Goal: Find specific page/section: Find specific page/section

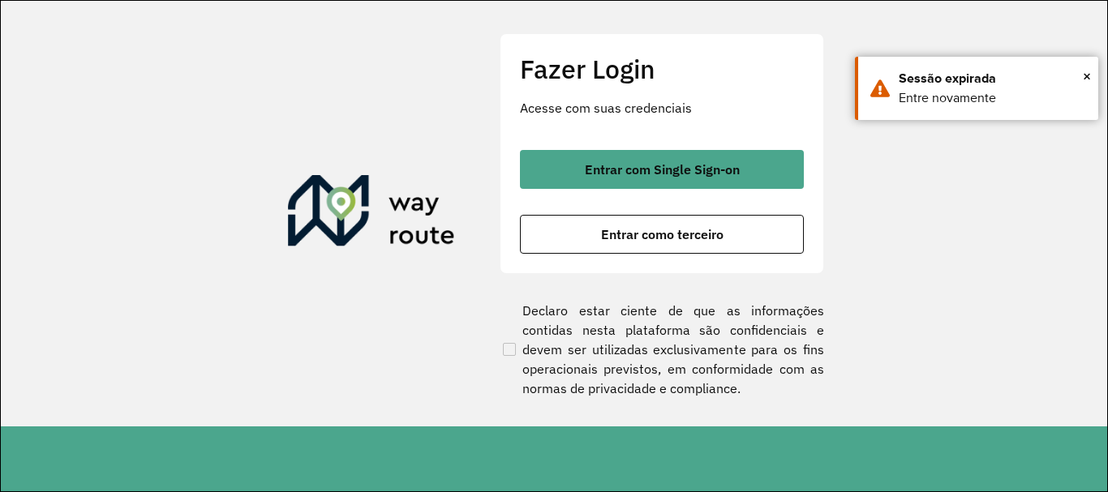
click at [716, 139] on div "Fazer Login Acesse com suas credenciais Entrar com Single Sign-on Entrar como t…" at bounding box center [662, 153] width 324 height 240
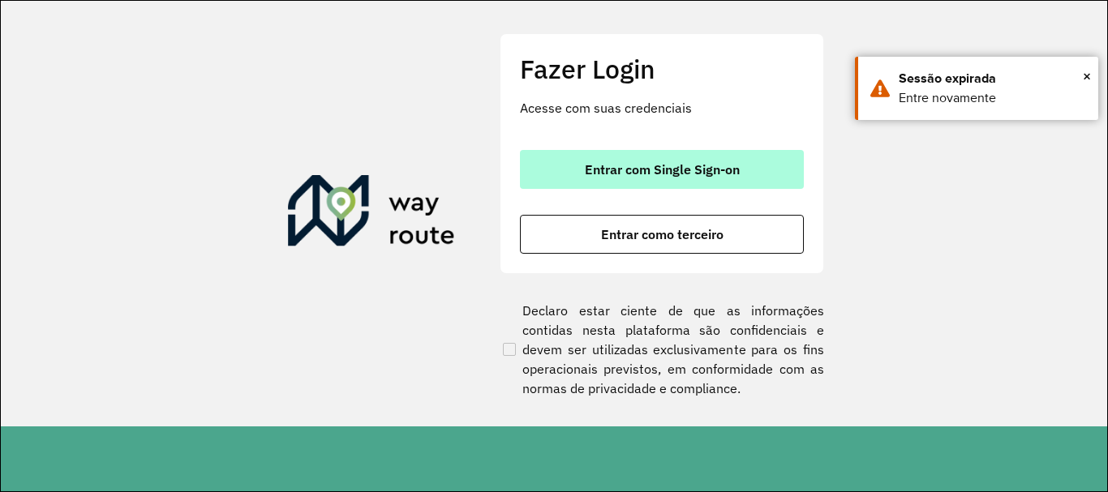
drag, startPoint x: 706, startPoint y: 161, endPoint x: 657, endPoint y: 282, distance: 131.3
click at [706, 161] on button "Entrar com Single Sign-on" at bounding box center [662, 169] width 284 height 39
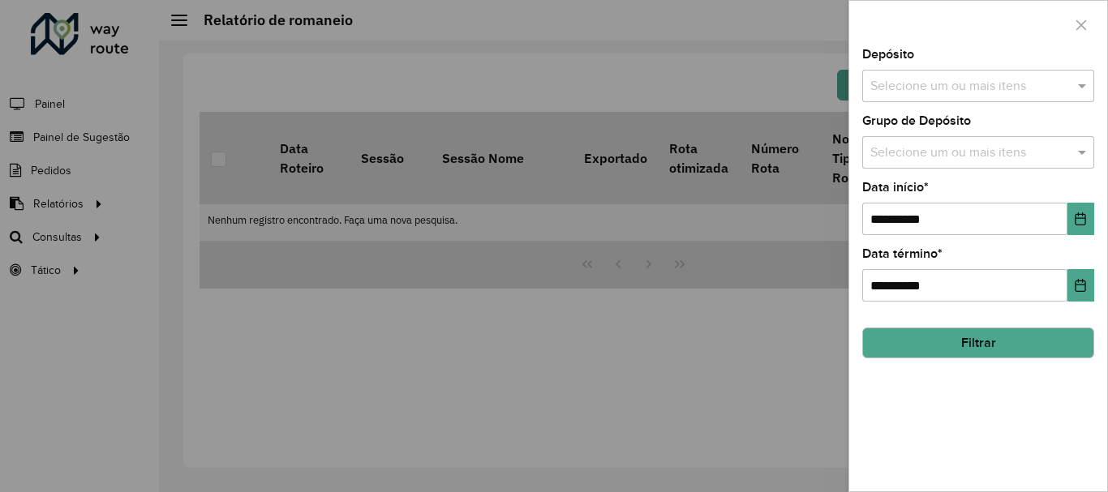
click at [939, 357] on button "Filtrar" at bounding box center [978, 343] width 232 height 31
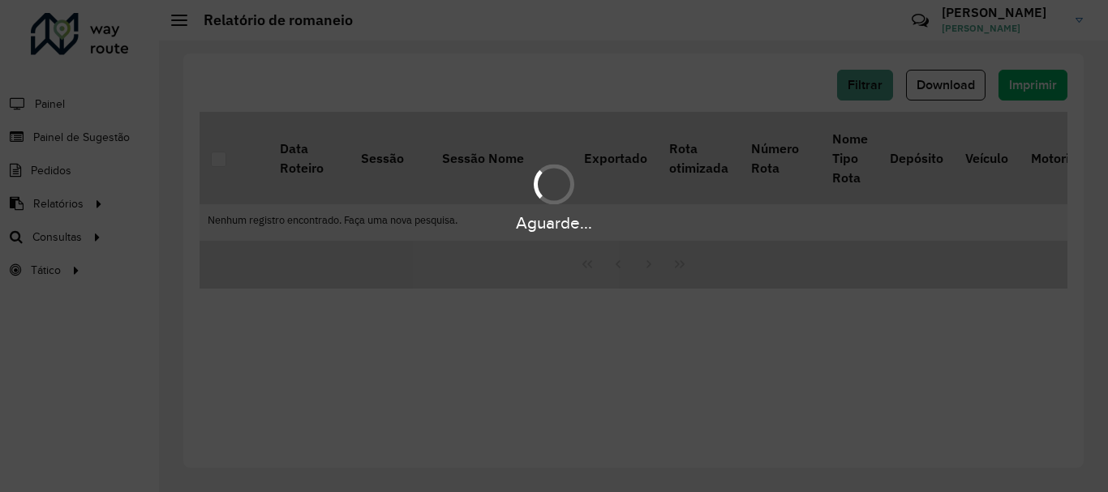
click at [107, 133] on div "Aguarde..." at bounding box center [554, 246] width 1108 height 492
click at [87, 125] on div "Aguarde..." at bounding box center [554, 246] width 1108 height 492
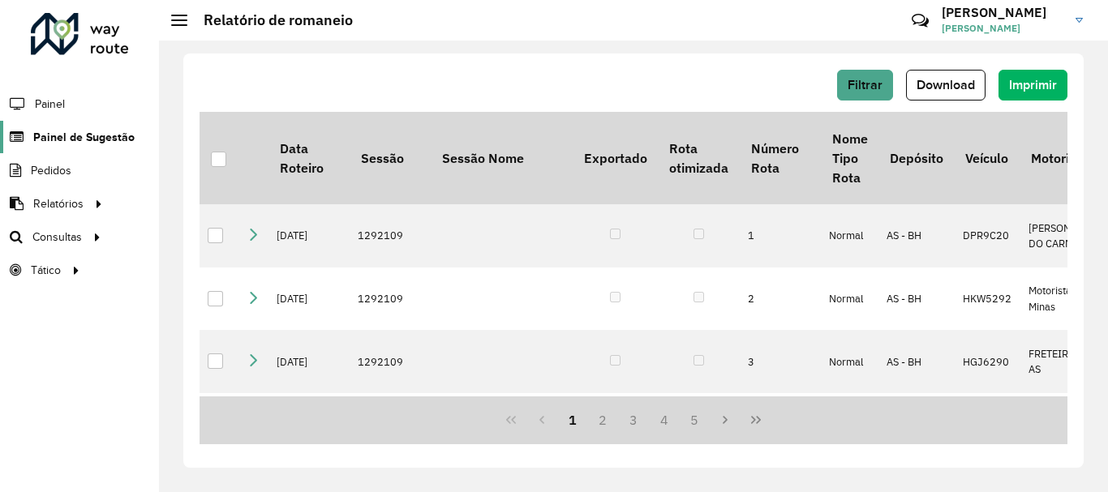
click at [88, 122] on link "Painel de Sugestão" at bounding box center [67, 137] width 135 height 32
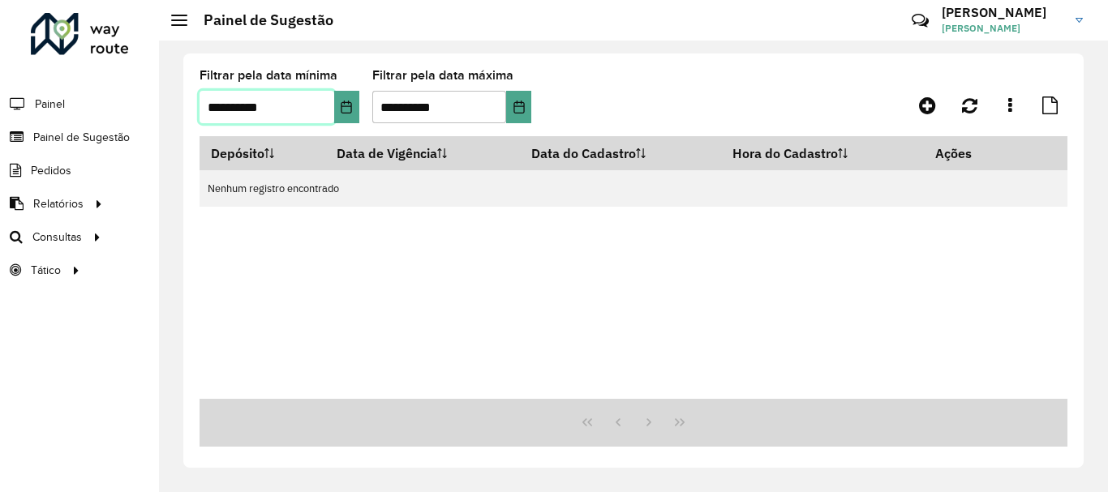
click at [333, 110] on span "**********" at bounding box center [279, 107] width 160 height 32
click at [340, 116] on button "Choose Date" at bounding box center [346, 107] width 25 height 32
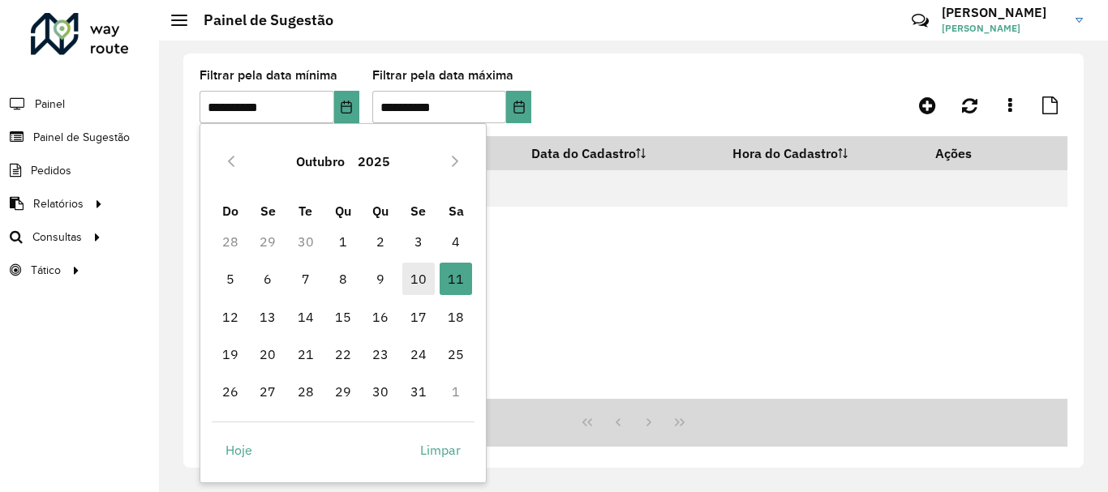
click at [415, 274] on span "10" at bounding box center [418, 279] width 32 height 32
type input "**********"
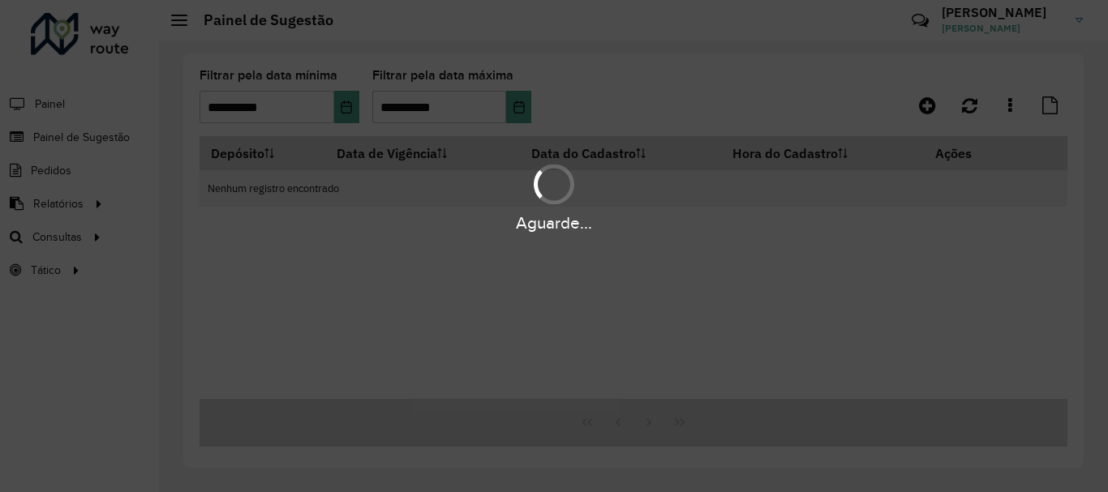
click at [533, 114] on div "Aguarde..." at bounding box center [554, 246] width 1108 height 492
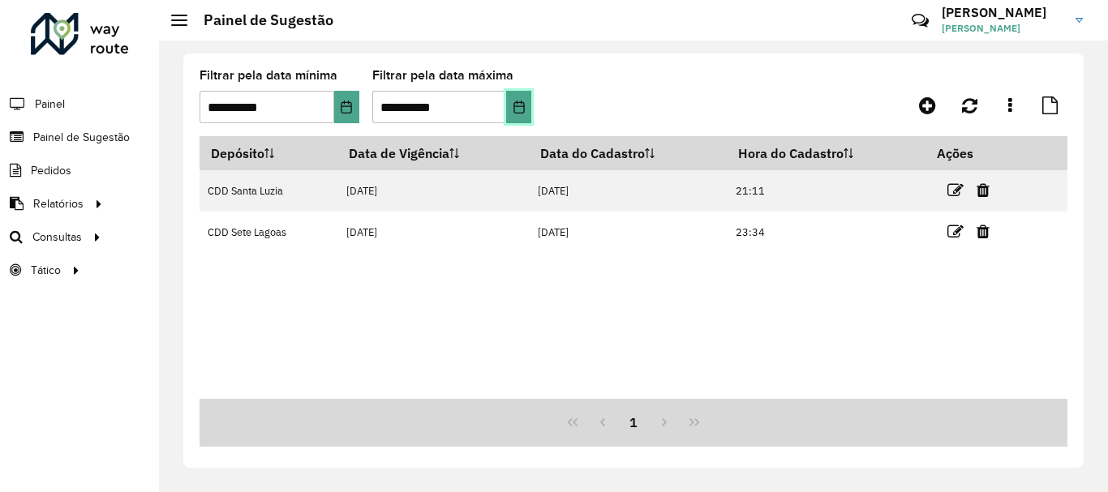
drag, startPoint x: 506, startPoint y: 106, endPoint x: 507, endPoint y: 116, distance: 9.8
click at [507, 106] on button "Choose Date" at bounding box center [518, 107] width 25 height 32
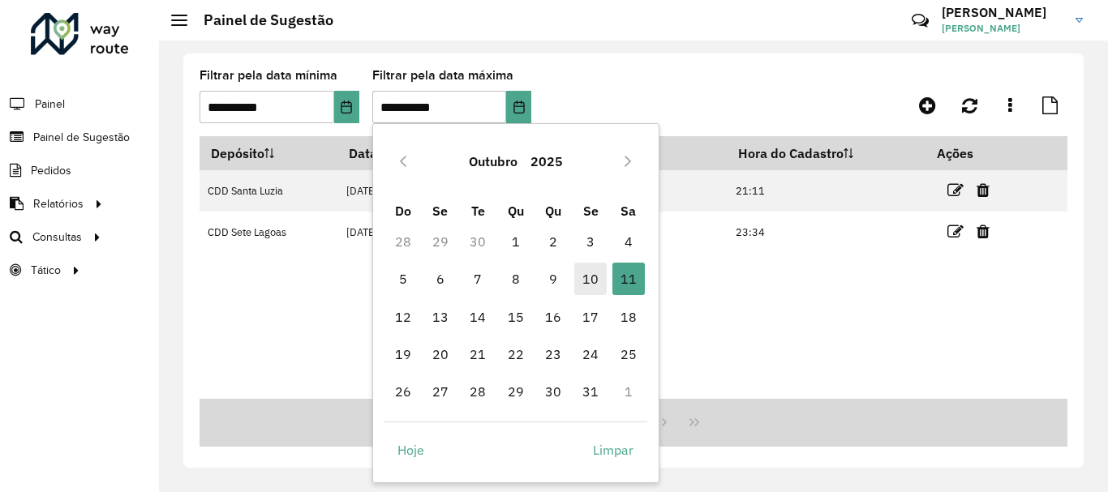
click at [590, 277] on span "10" at bounding box center [590, 279] width 32 height 32
type input "**********"
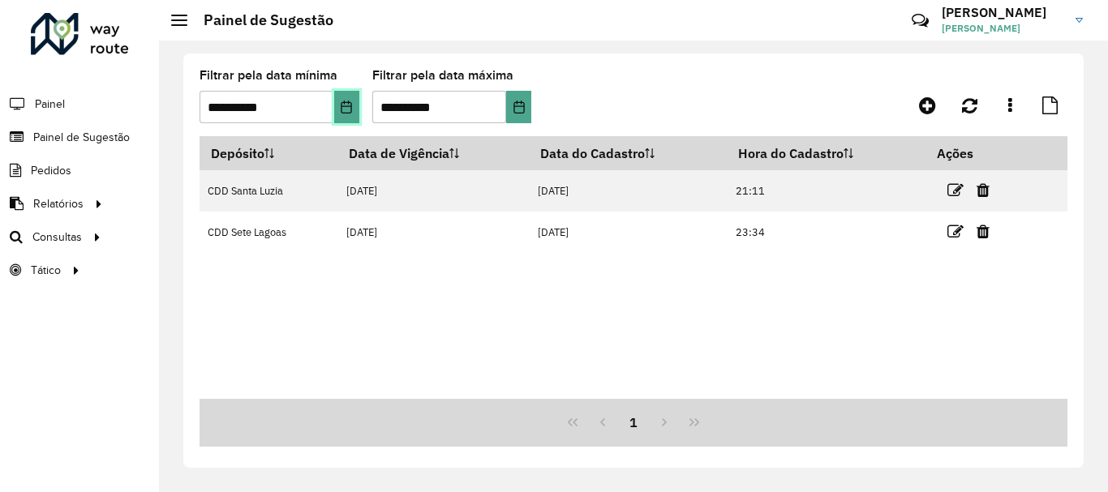
click at [354, 110] on button "Choose Date" at bounding box center [346, 107] width 25 height 32
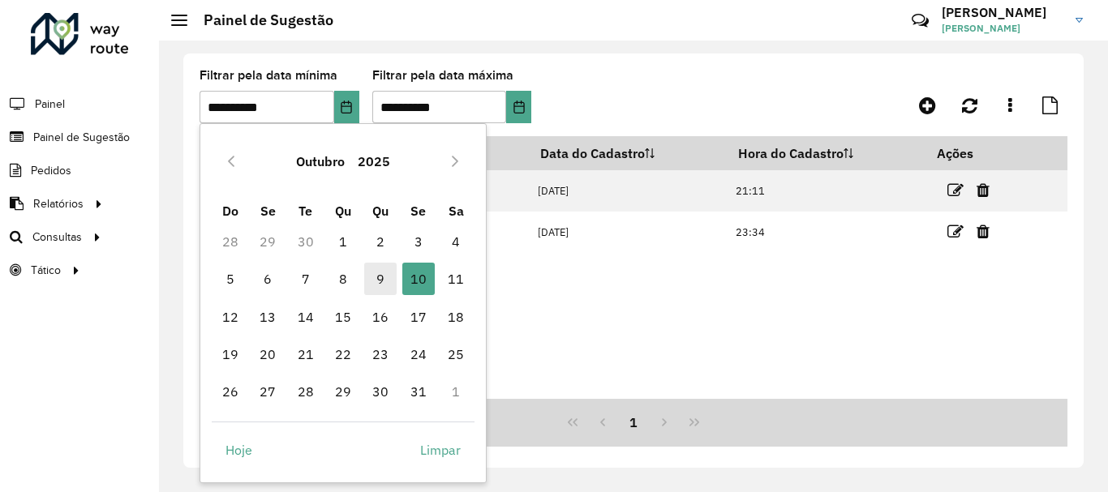
click at [387, 271] on span "9" at bounding box center [380, 279] width 32 height 32
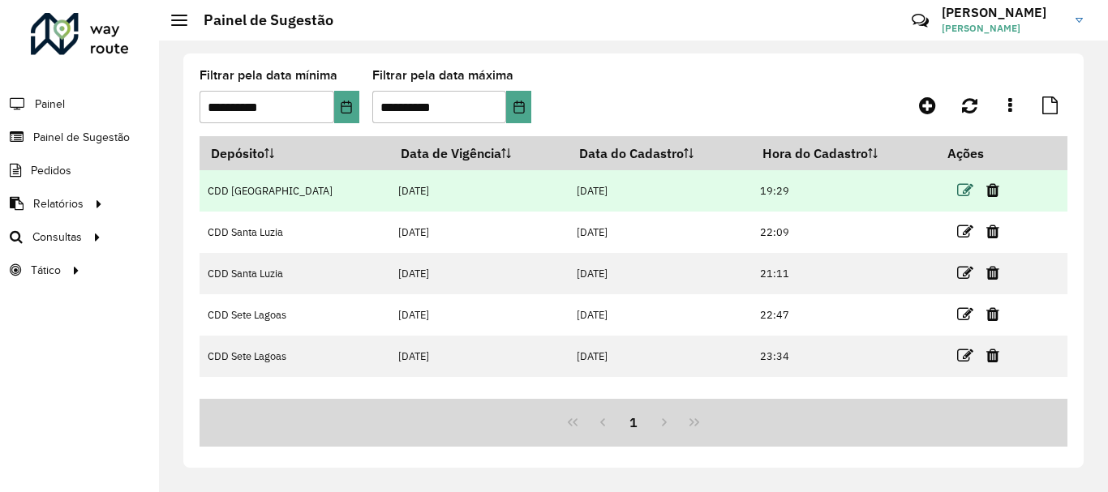
click at [959, 187] on icon at bounding box center [965, 190] width 16 height 16
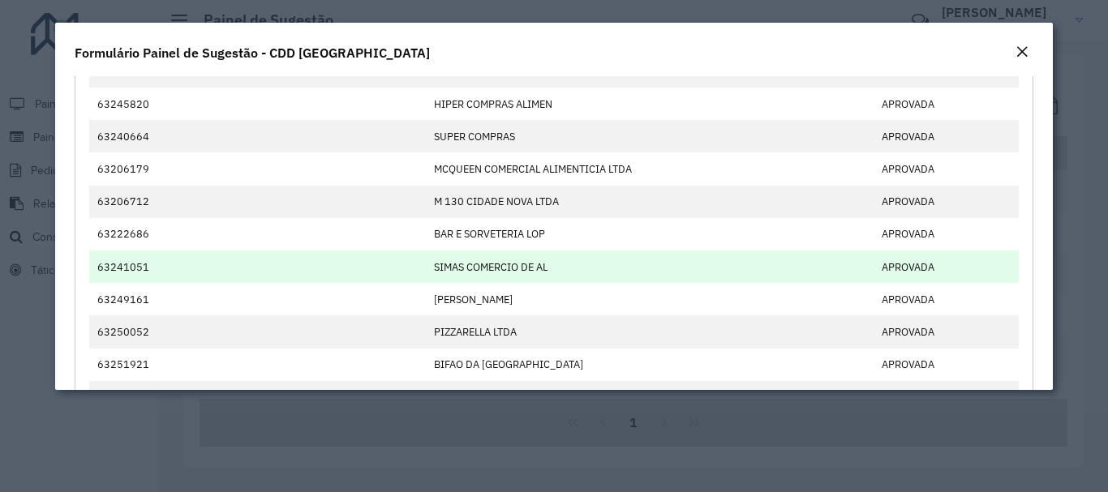
scroll to position [81, 0]
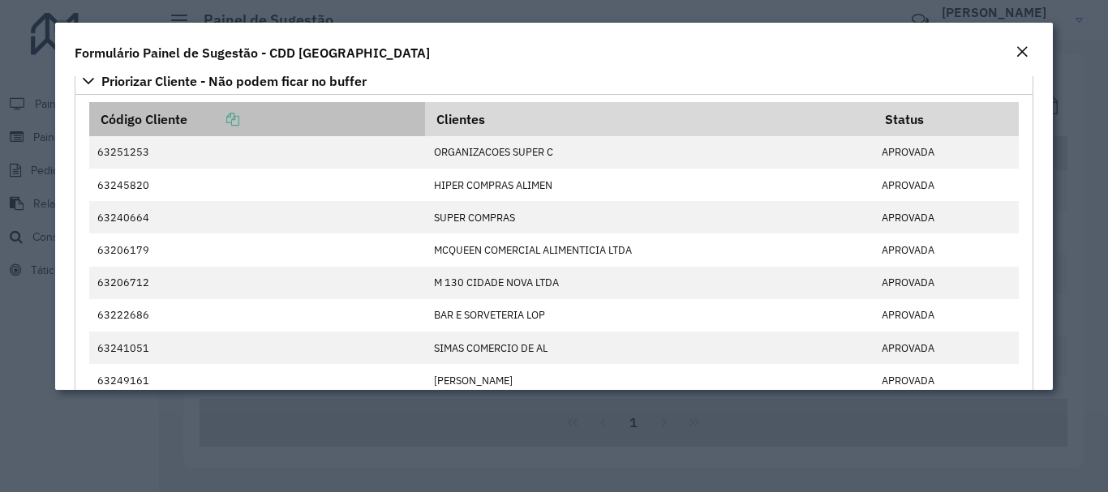
click at [239, 122] on icon at bounding box center [232, 119] width 13 height 13
click at [237, 116] on icon at bounding box center [232, 119] width 13 height 13
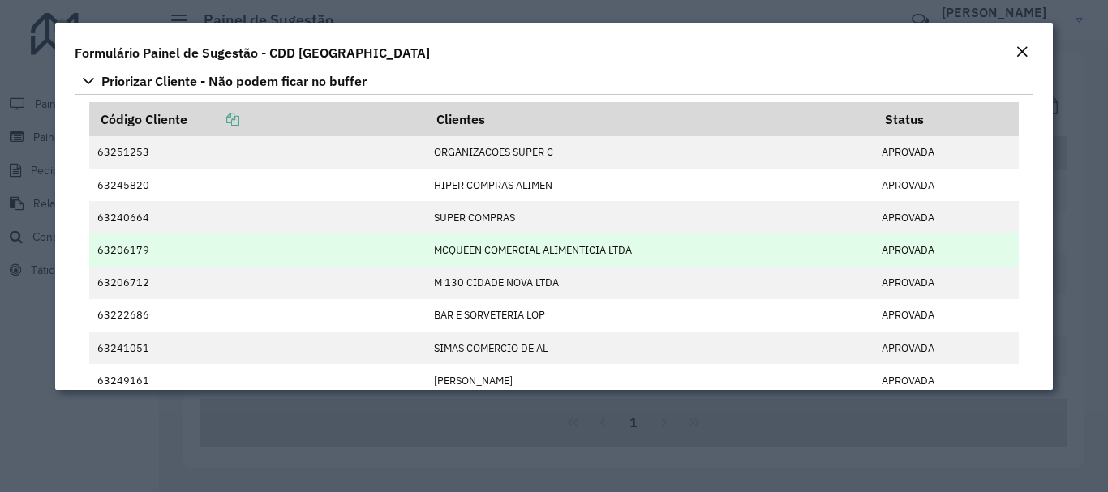
scroll to position [0, 0]
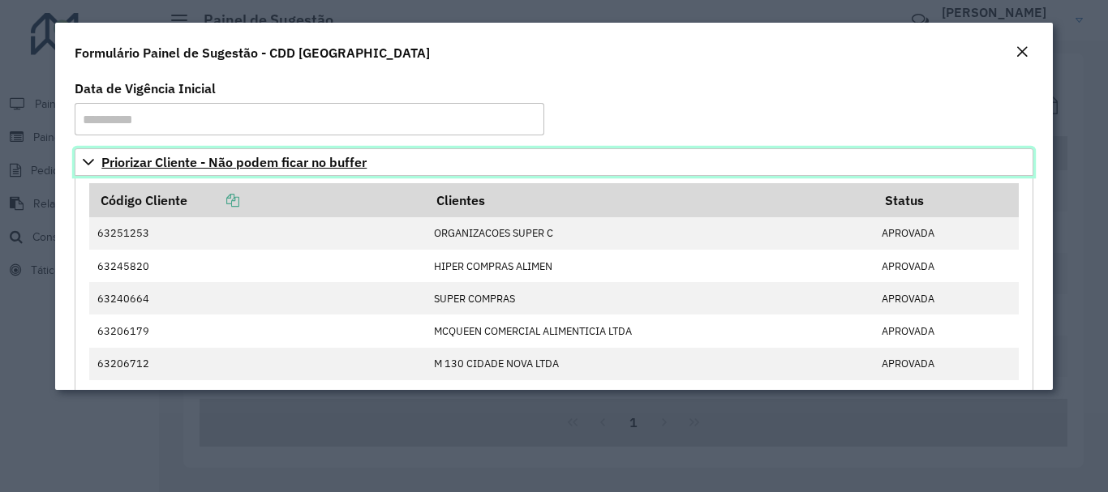
click at [230, 157] on span "Priorizar Cliente - Não podem ficar no buffer" at bounding box center [233, 162] width 265 height 13
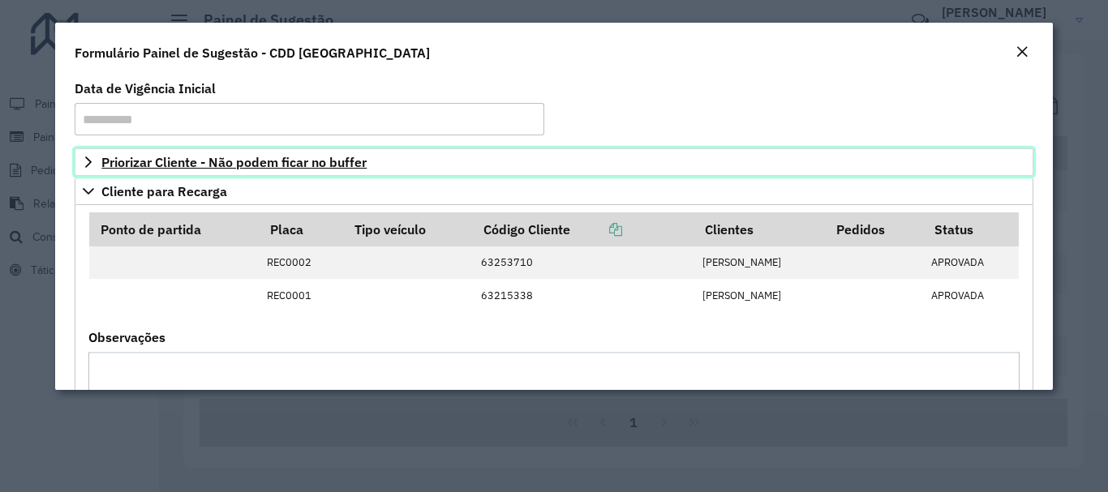
click at [313, 165] on span "Priorizar Cliente - Não podem ficar no buffer" at bounding box center [233, 162] width 265 height 13
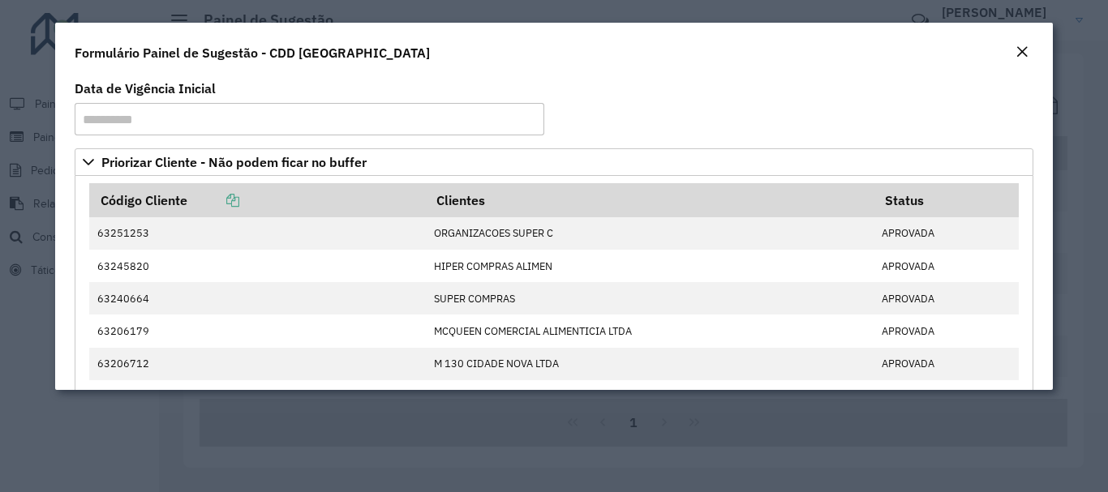
click at [1023, 48] on em "Close" at bounding box center [1021, 51] width 13 height 13
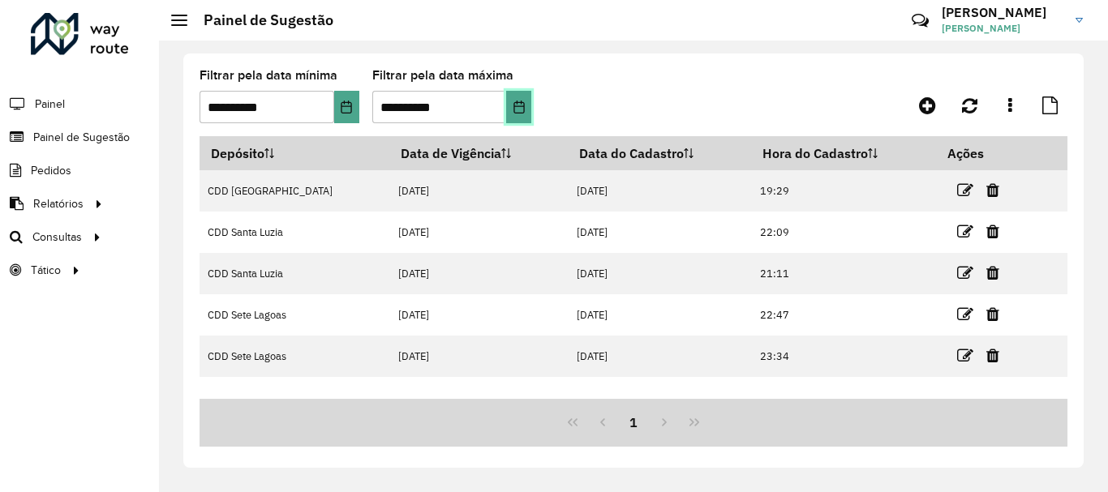
click at [514, 105] on icon "Choose Date" at bounding box center [518, 107] width 11 height 13
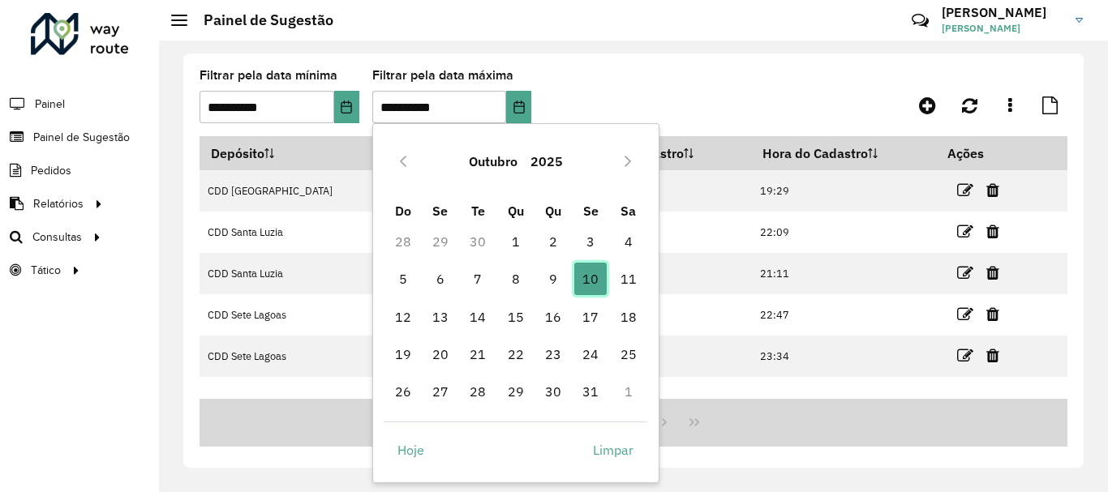
click at [582, 278] on span "10" at bounding box center [590, 279] width 32 height 32
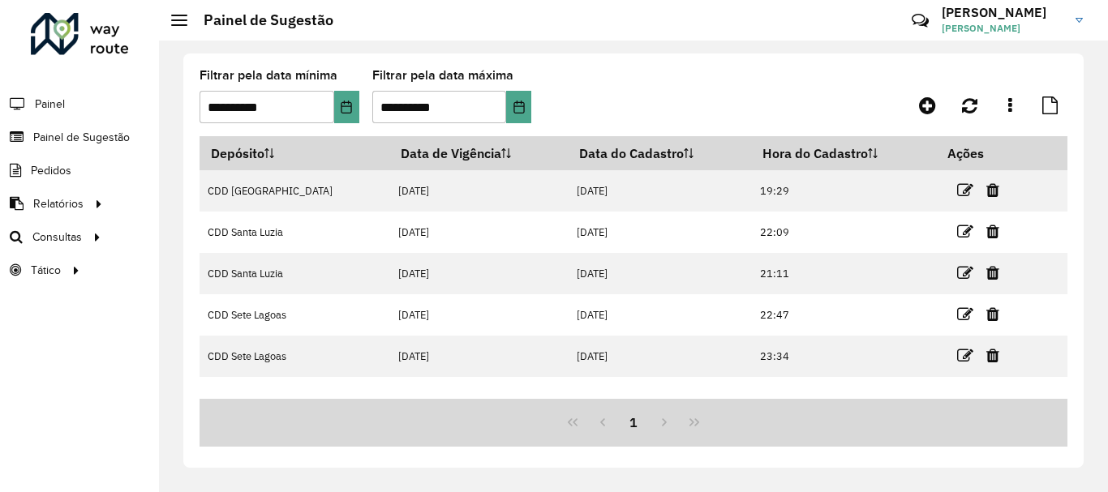
click at [354, 97] on button "Choose Date" at bounding box center [346, 107] width 25 height 32
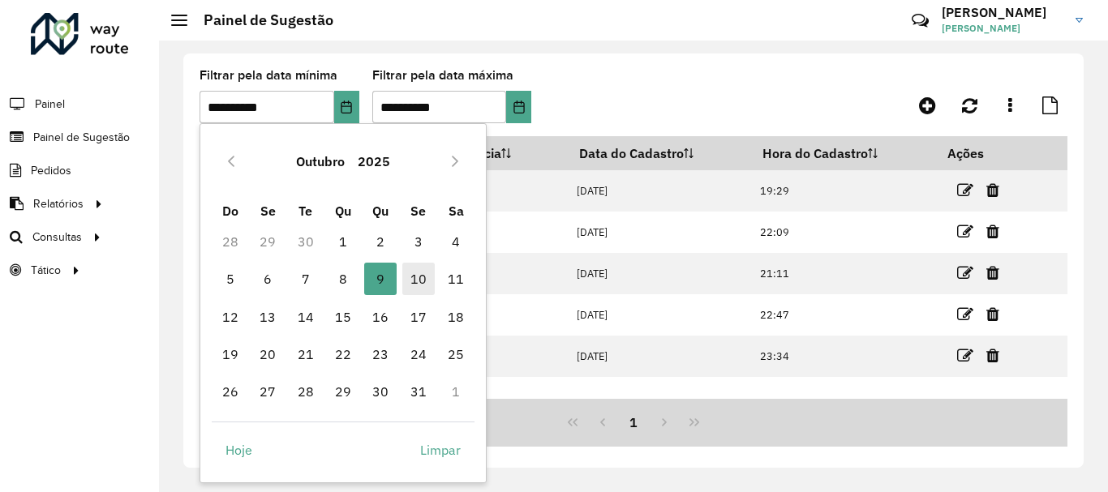
click at [425, 272] on span "10" at bounding box center [418, 279] width 32 height 32
type input "**********"
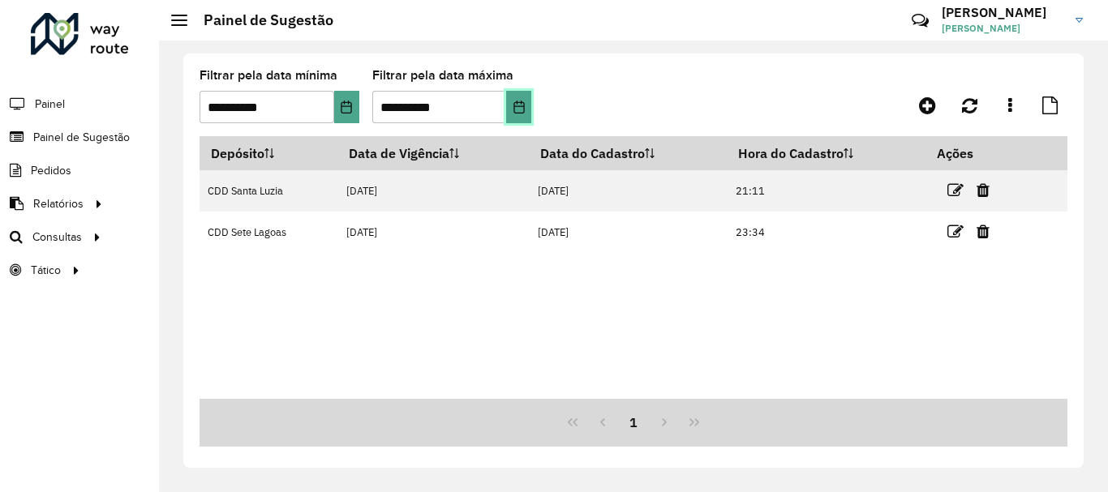
click at [522, 104] on icon "Choose Date" at bounding box center [519, 107] width 13 height 13
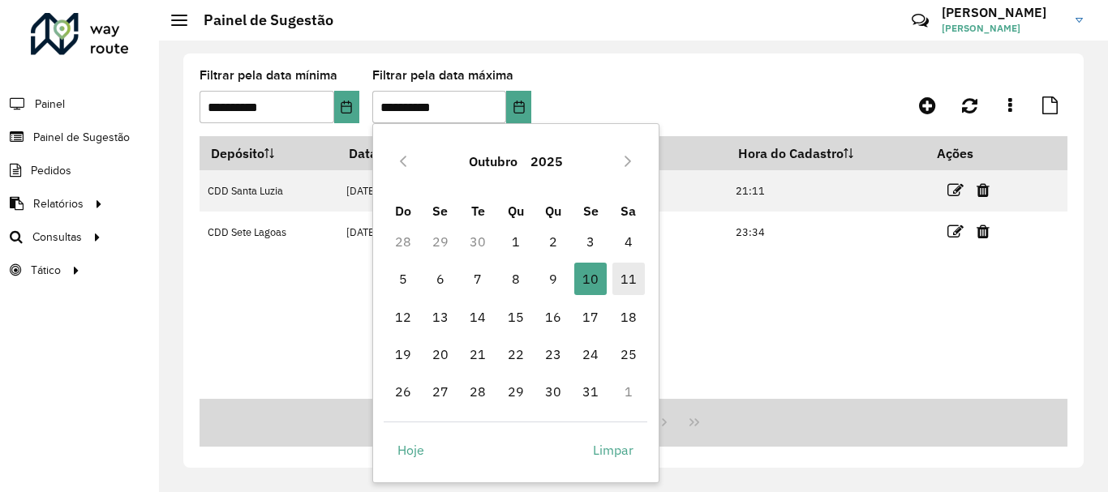
click at [635, 284] on span "11" at bounding box center [628, 279] width 32 height 32
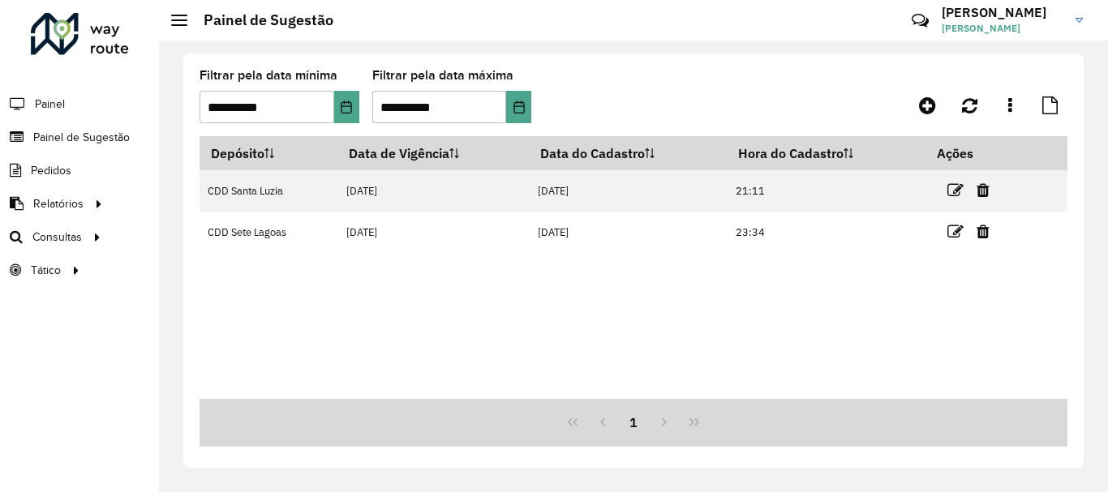
click at [532, 103] on formly-group "**********" at bounding box center [518, 103] width 638 height 66
click at [512, 114] on button "Choose Date" at bounding box center [518, 107] width 25 height 32
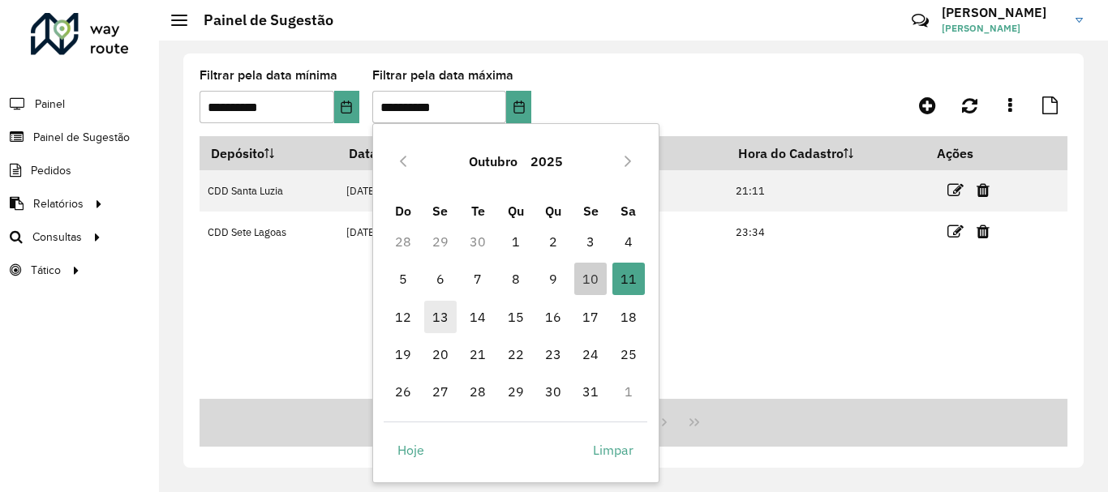
click at [431, 324] on span "13" at bounding box center [440, 317] width 32 height 32
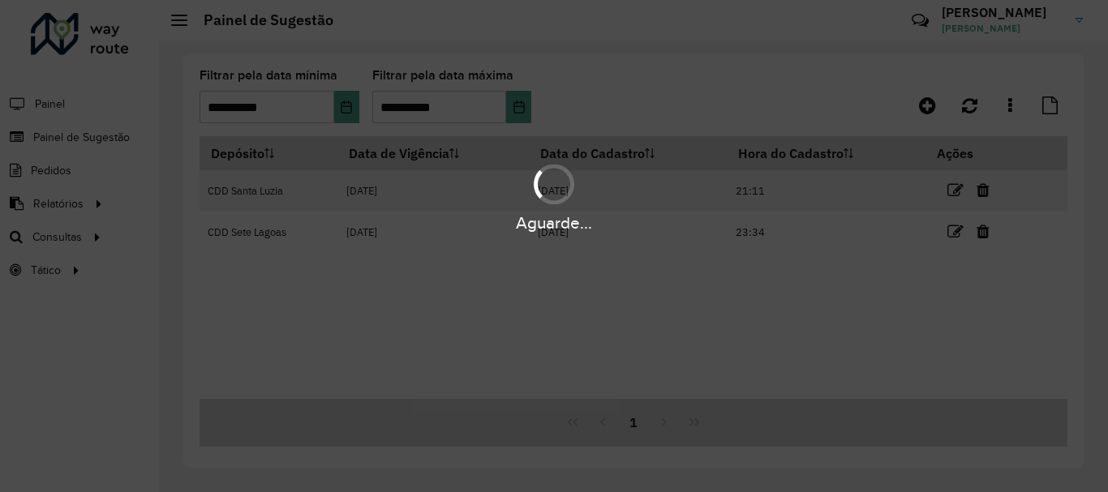
click at [538, 101] on div "Aguarde..." at bounding box center [554, 246] width 1108 height 492
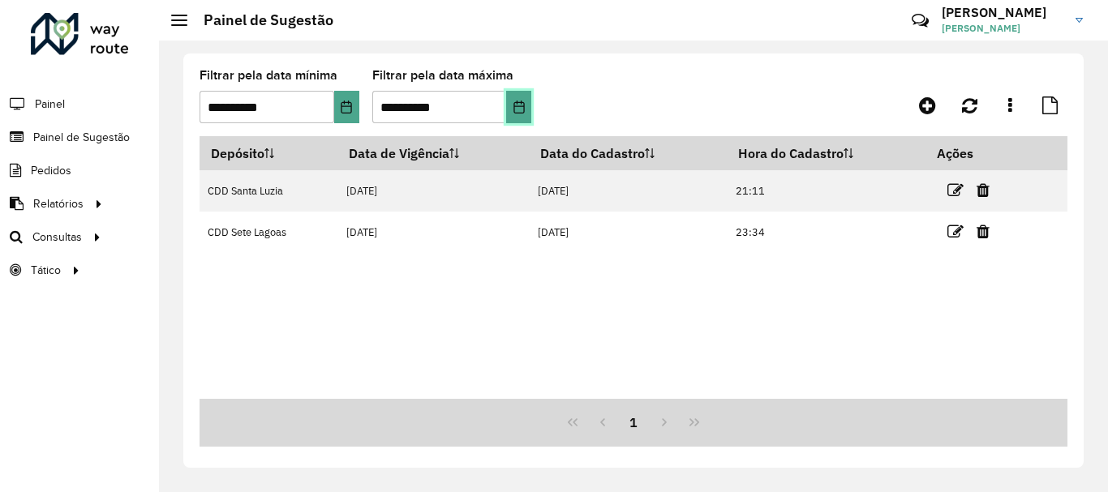
click at [522, 105] on icon "Choose Date" at bounding box center [519, 107] width 13 height 13
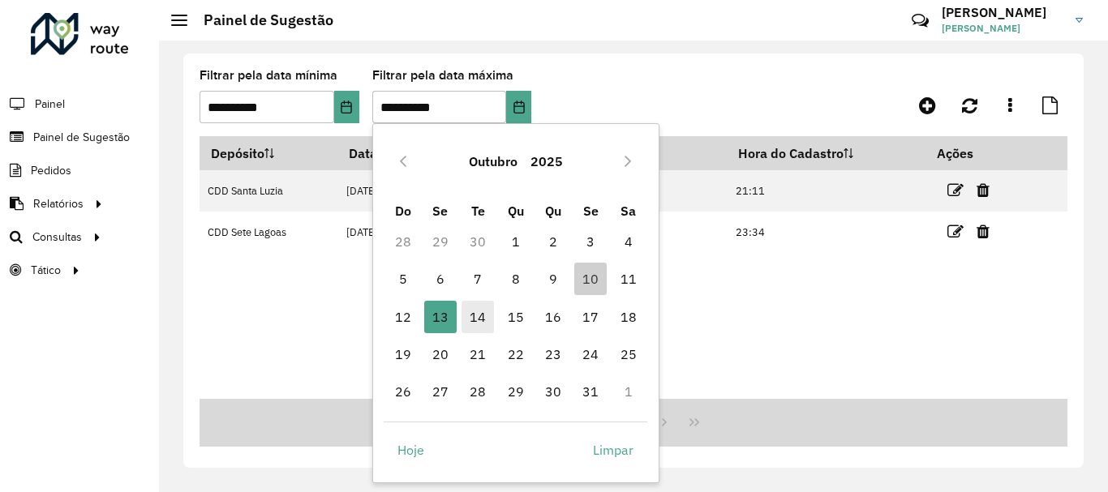
drag, startPoint x: 468, startPoint y: 323, endPoint x: 486, endPoint y: 315, distance: 19.3
click at [470, 323] on span "14" at bounding box center [477, 317] width 32 height 32
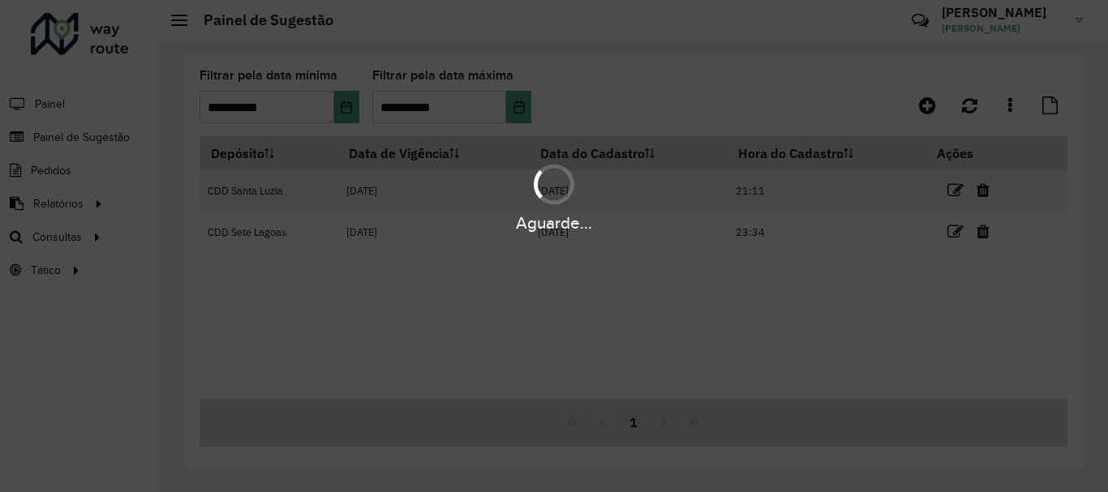
click at [510, 105] on div "Aguarde..." at bounding box center [554, 246] width 1108 height 492
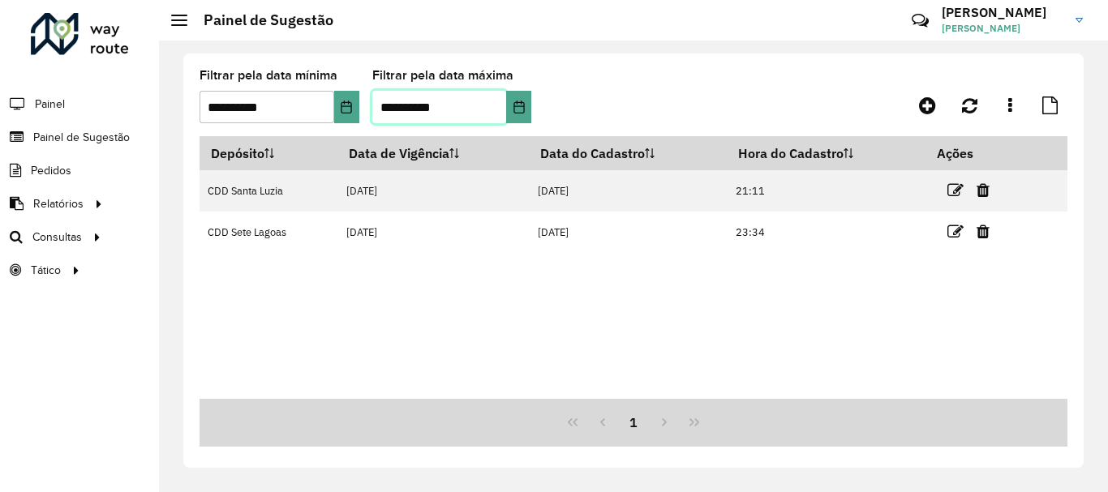
drag, startPoint x: 462, startPoint y: 114, endPoint x: 500, endPoint y: 118, distance: 37.6
click at [468, 114] on input "**********" at bounding box center [439, 107] width 135 height 32
click at [517, 114] on button "Choose Date" at bounding box center [518, 107] width 25 height 32
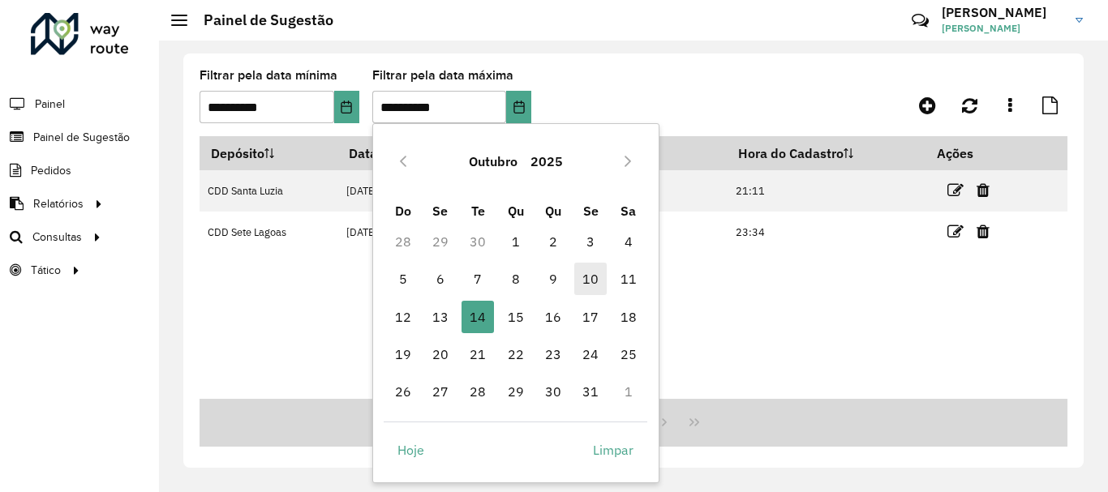
click at [599, 288] on span "10" at bounding box center [590, 279] width 32 height 32
type input "**********"
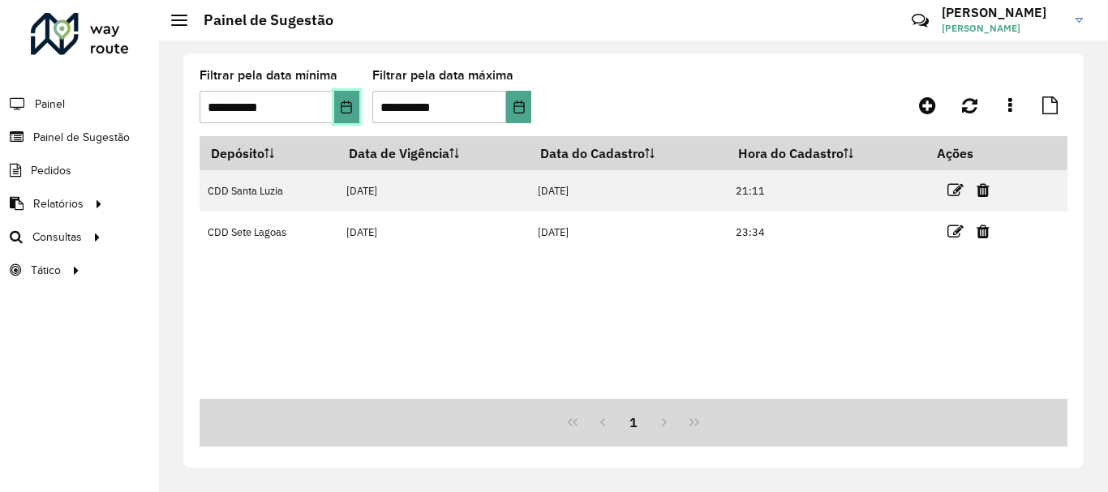
click at [334, 117] on button "Choose Date" at bounding box center [346, 107] width 25 height 32
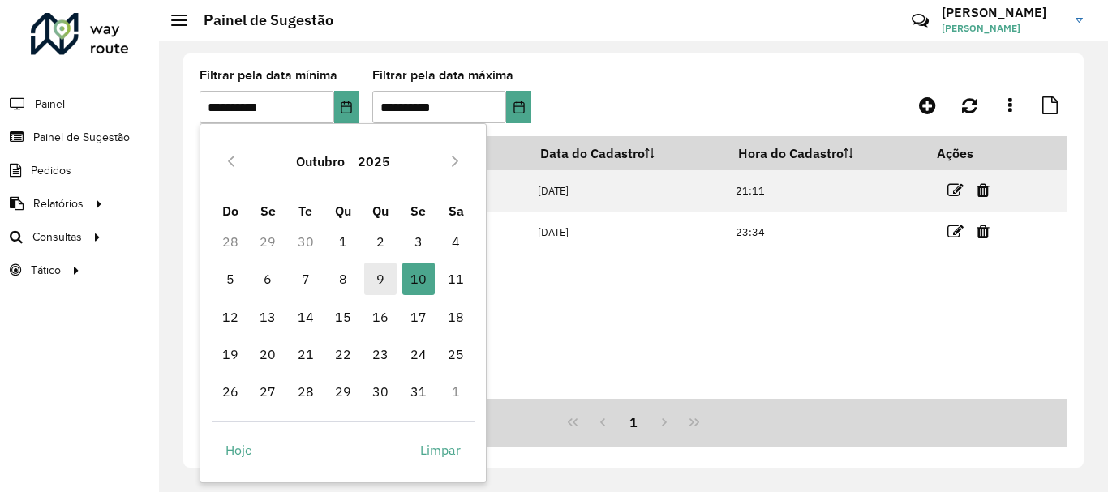
click at [380, 280] on span "9" at bounding box center [380, 279] width 32 height 32
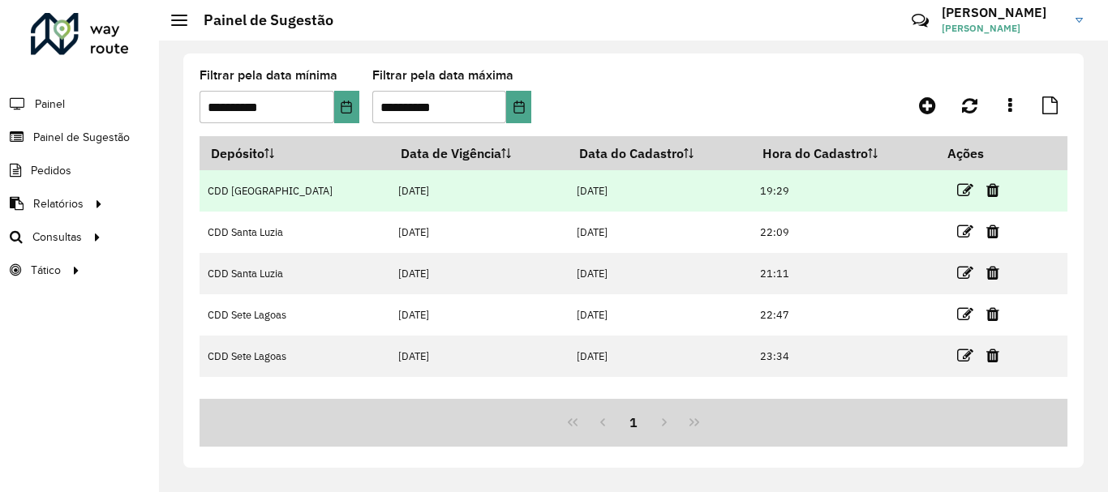
click at [390, 182] on td "[DATE]" at bounding box center [479, 190] width 178 height 41
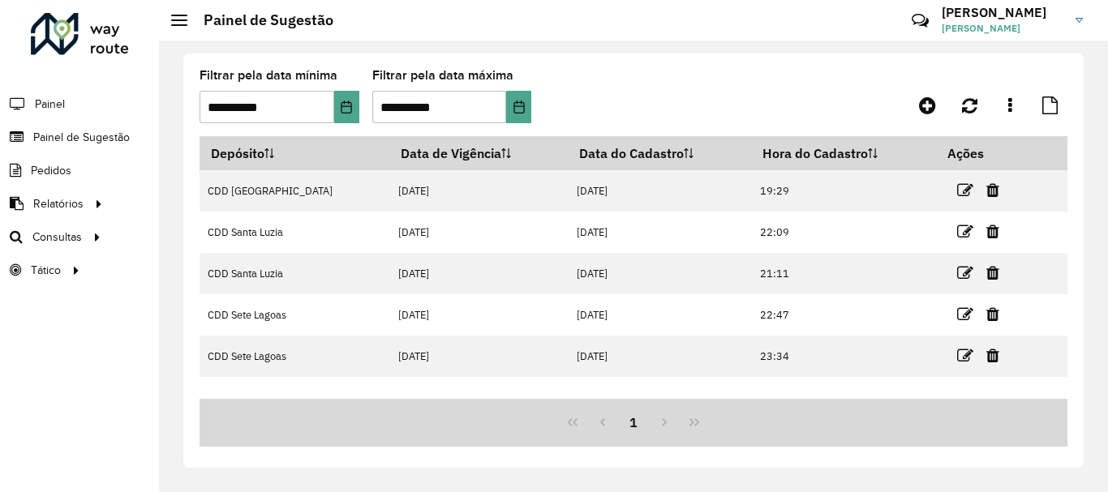
click at [667, 433] on div "1" at bounding box center [633, 423] width 868 height 48
click at [608, 416] on div "1" at bounding box center [633, 423] width 868 height 48
click at [338, 101] on button "Choose Date" at bounding box center [346, 107] width 25 height 32
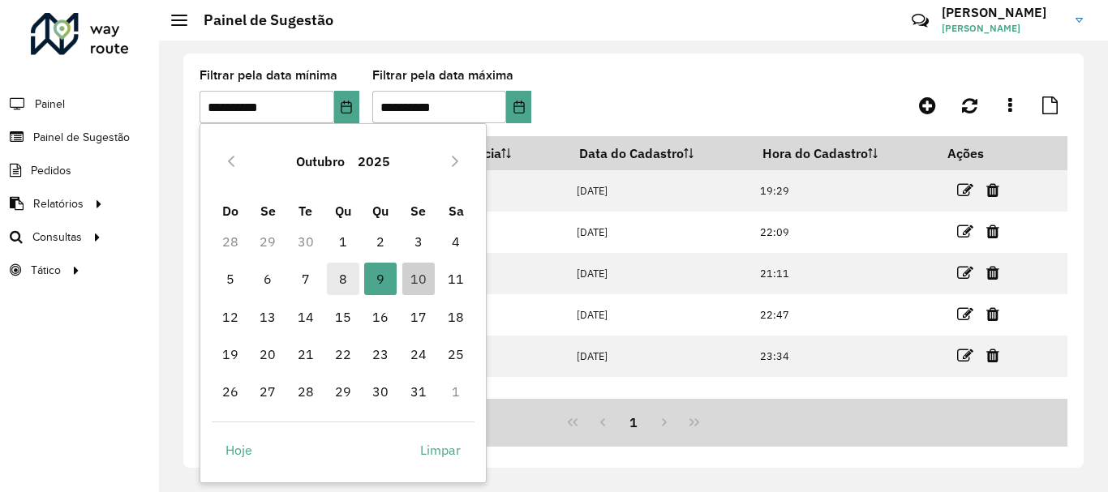
click at [343, 280] on span "8" at bounding box center [343, 279] width 32 height 32
type input "**********"
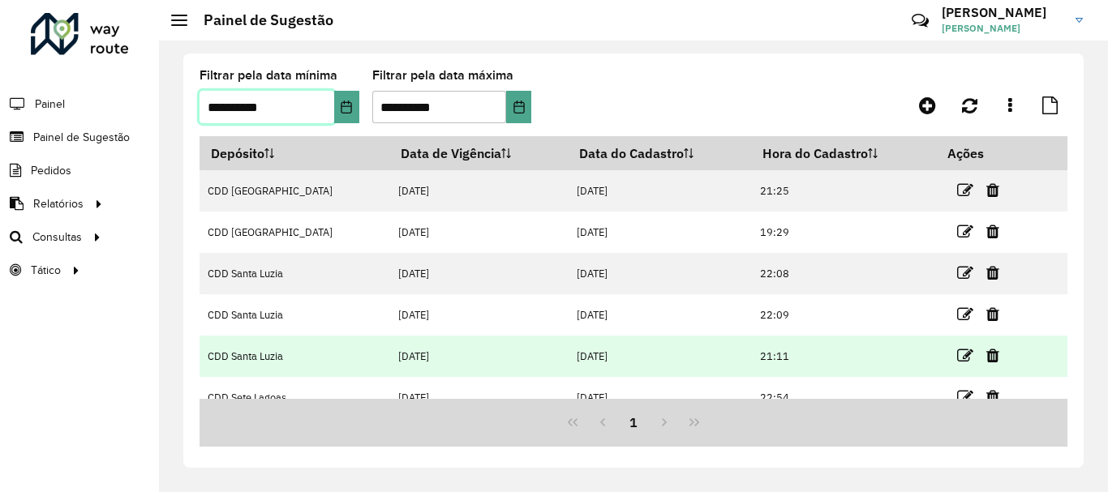
scroll to position [102, 0]
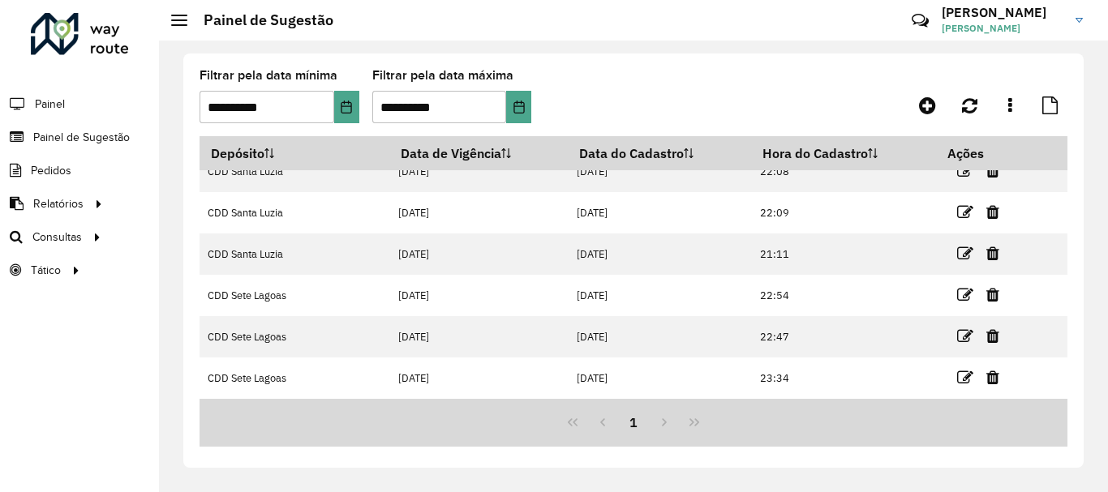
click at [833, 95] on formly-group "**********" at bounding box center [518, 103] width 638 height 66
click at [972, 105] on icon at bounding box center [969, 106] width 15 height 18
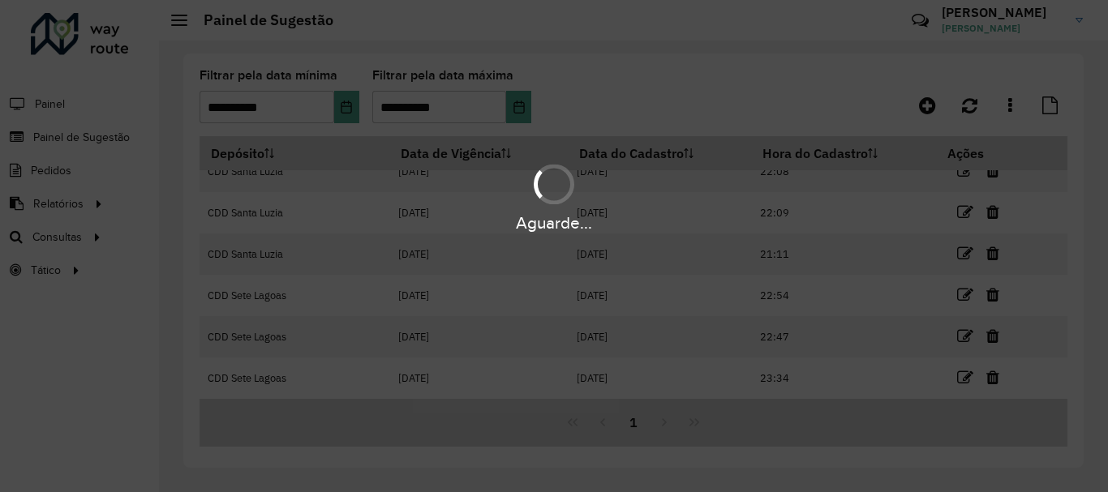
click at [1008, 104] on div "Aguarde..." at bounding box center [554, 246] width 1108 height 492
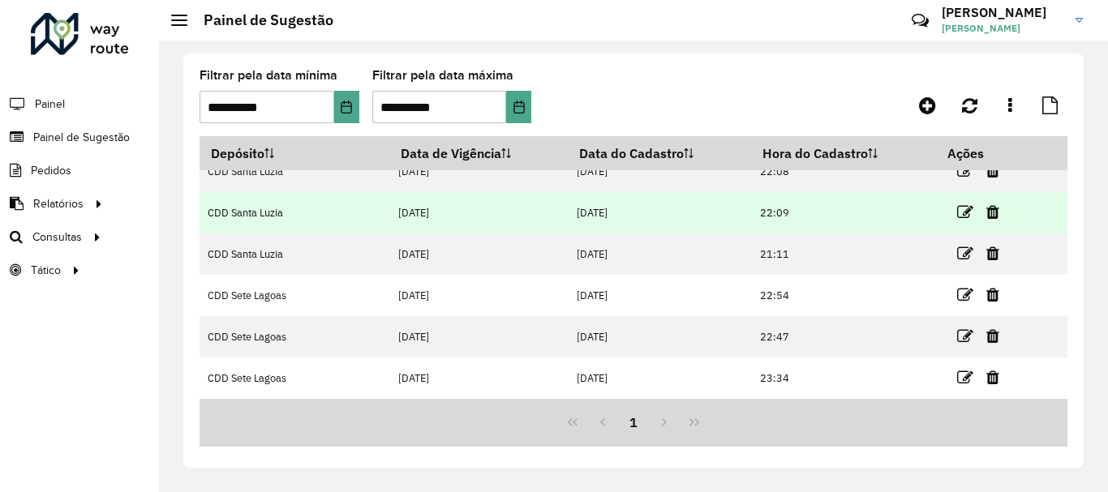
scroll to position [0, 0]
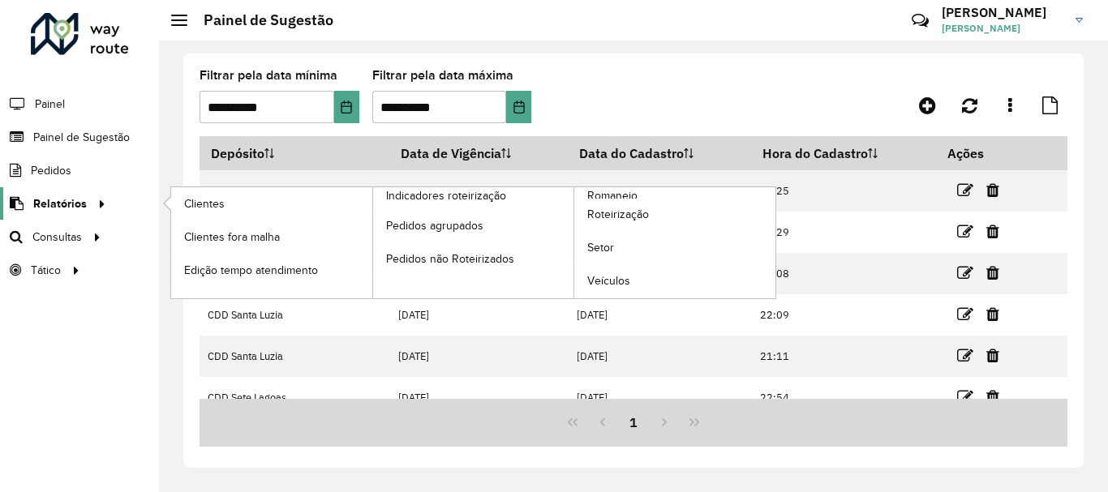
click at [81, 204] on span "Relatórios" at bounding box center [60, 203] width 54 height 17
click at [58, 205] on span "Relatórios" at bounding box center [60, 203] width 54 height 17
click at [66, 198] on span "Relatórios" at bounding box center [60, 203] width 54 height 17
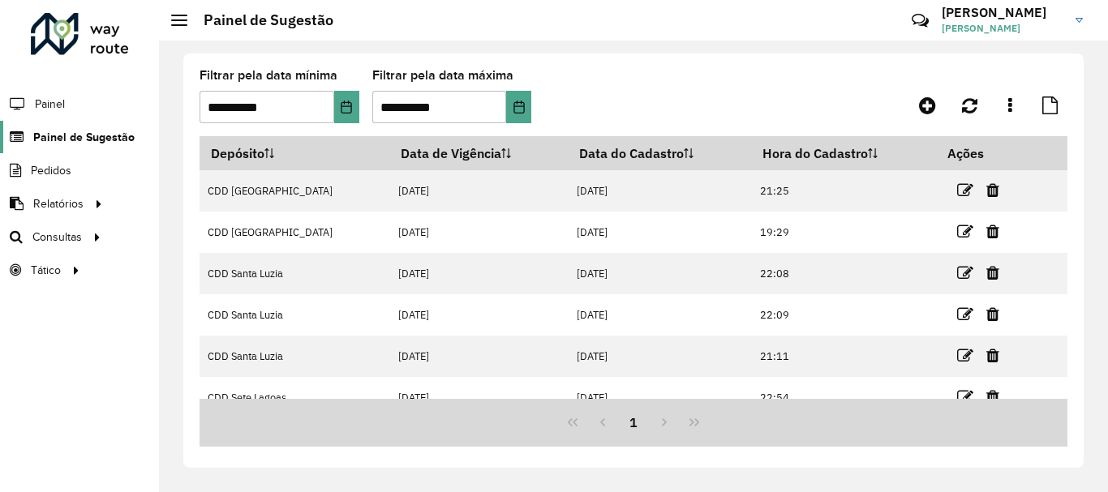
click at [74, 136] on span "Painel de Sugestão" at bounding box center [83, 137] width 101 height 17
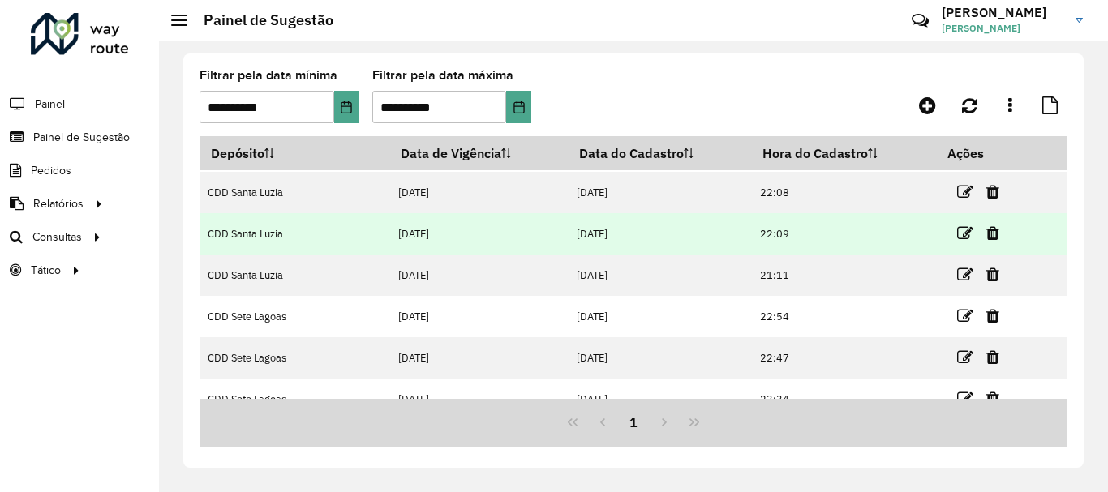
scroll to position [102, 0]
